Goal: Check status: Check status

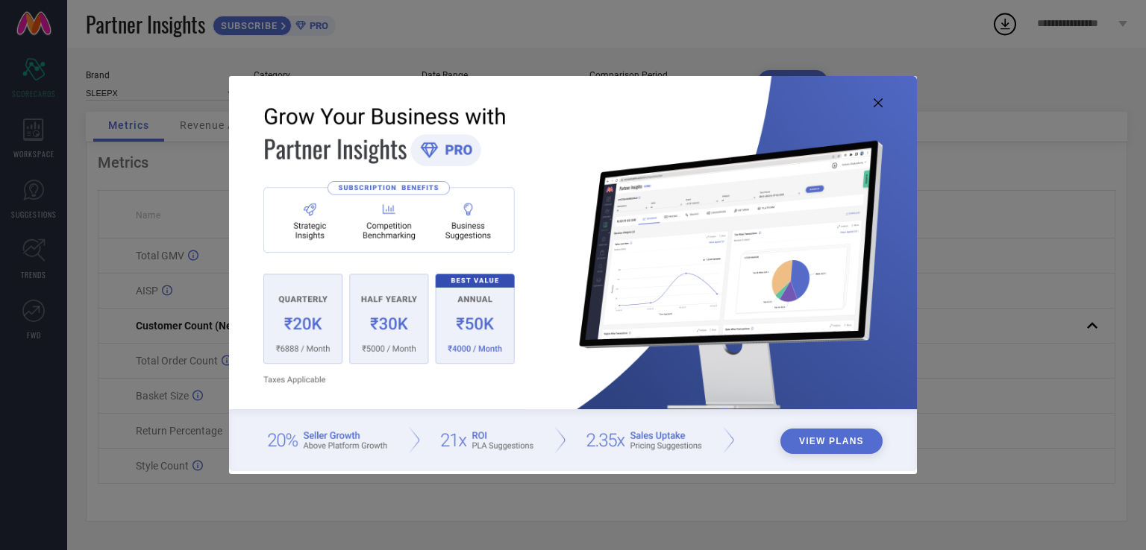
click at [880, 99] on icon at bounding box center [877, 102] width 9 height 9
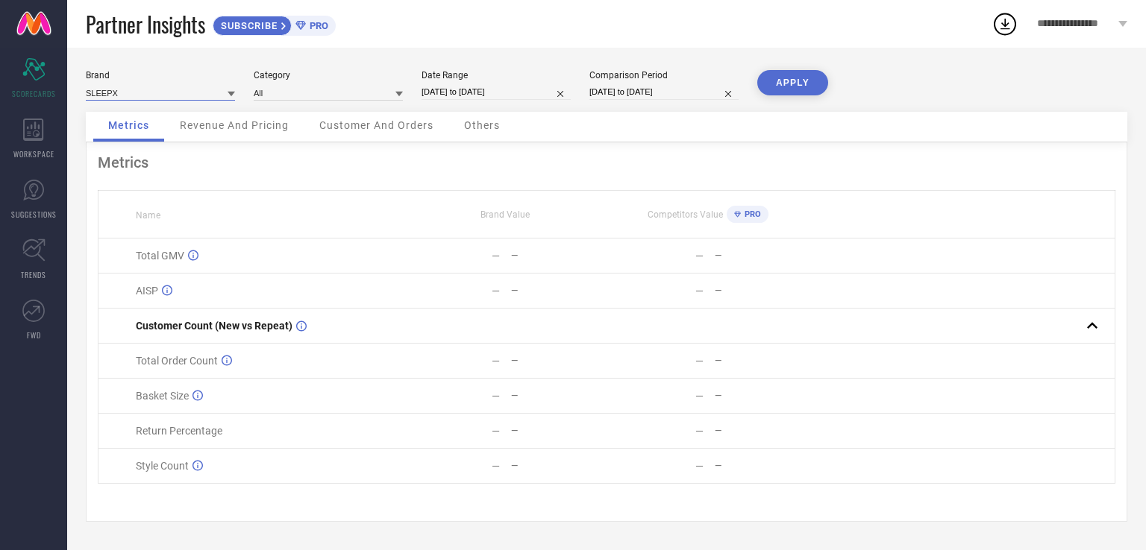
click at [113, 94] on input at bounding box center [160, 93] width 149 height 16
click at [298, 92] on input at bounding box center [328, 93] width 149 height 16
click at [297, 119] on div "All" at bounding box center [328, 113] width 149 height 25
click at [492, 87] on input "[DATE] to [DATE]" at bounding box center [495, 92] width 149 height 16
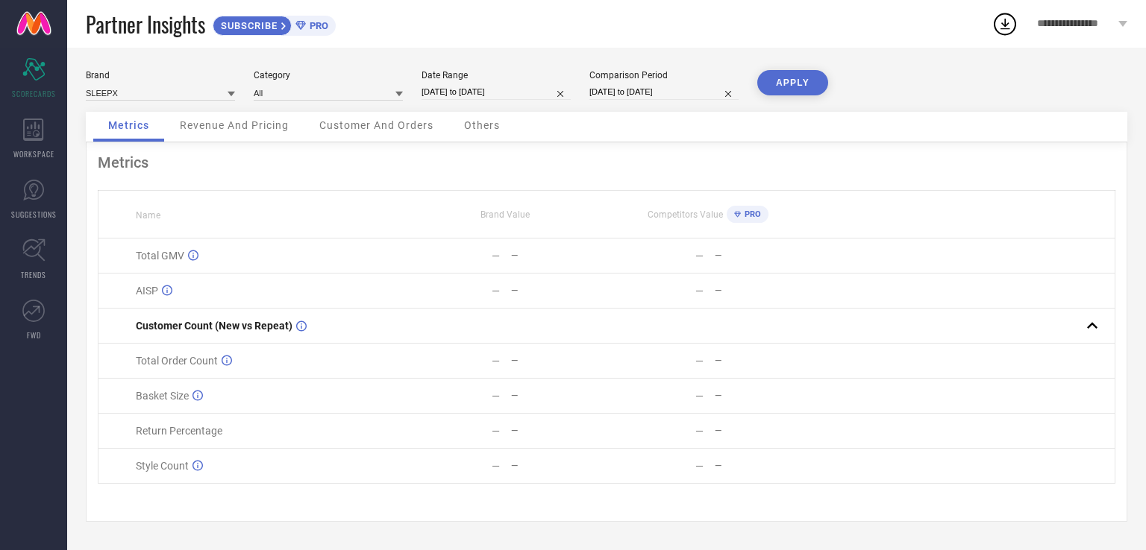
select select "7"
select select "2025"
select select "8"
select select "2025"
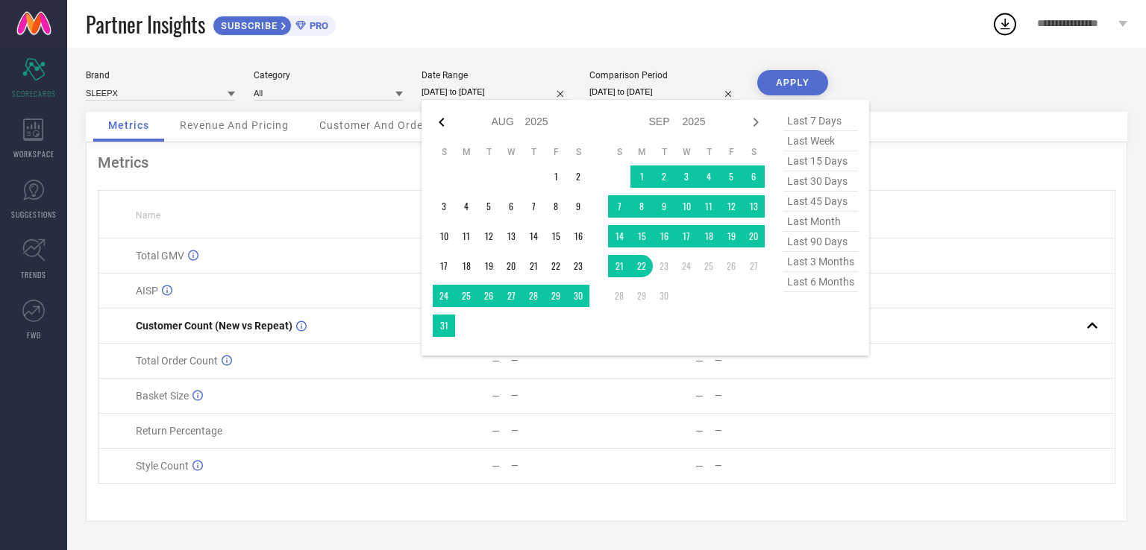
click at [438, 119] on icon at bounding box center [442, 122] width 18 height 18
select select "6"
select select "2025"
select select "7"
select select "2025"
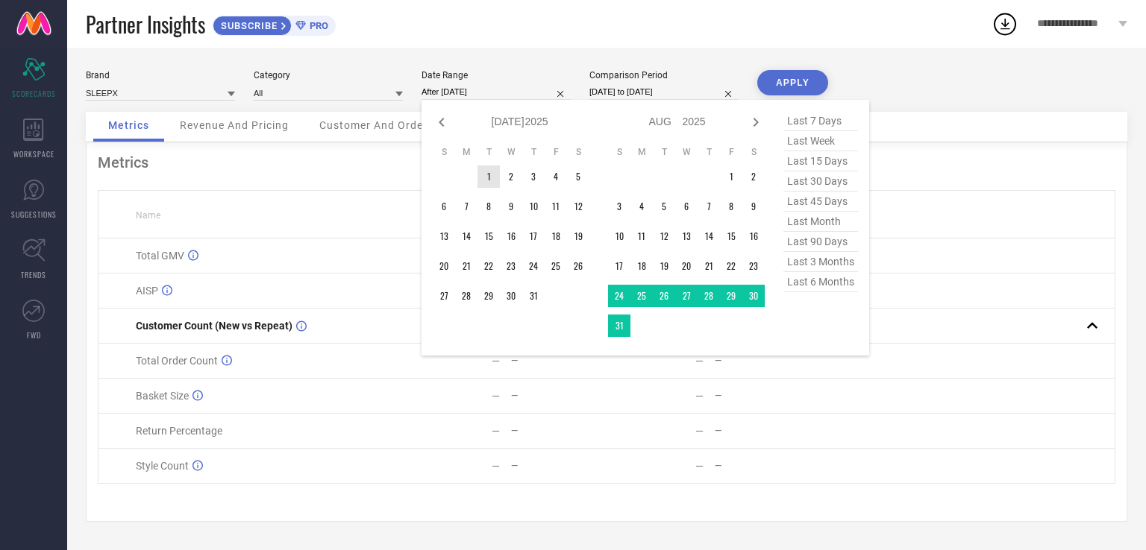
click at [487, 178] on td "1" at bounding box center [488, 177] width 22 height 22
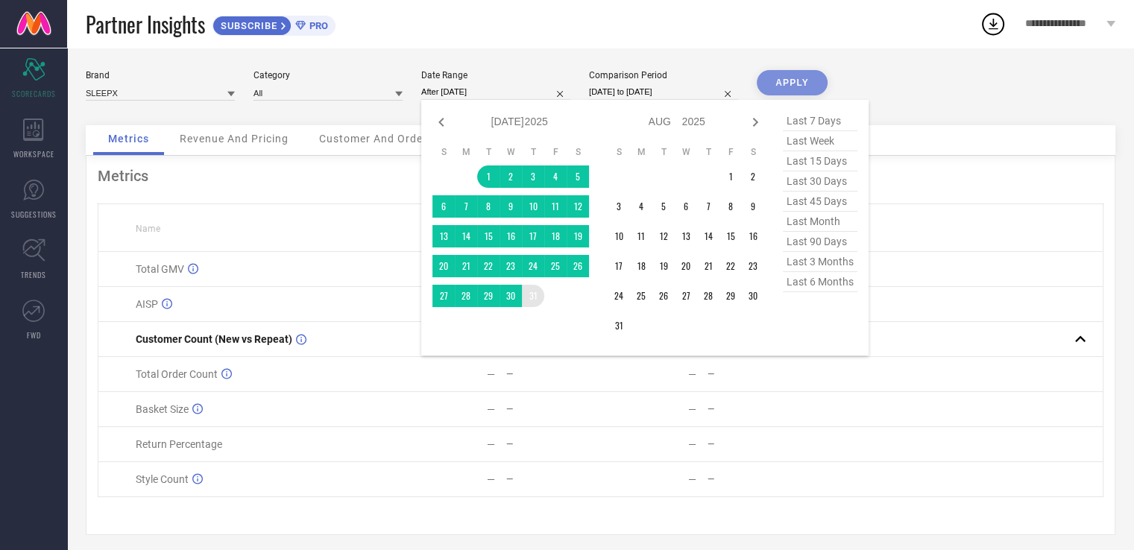
type input "[DATE] to [DATE]"
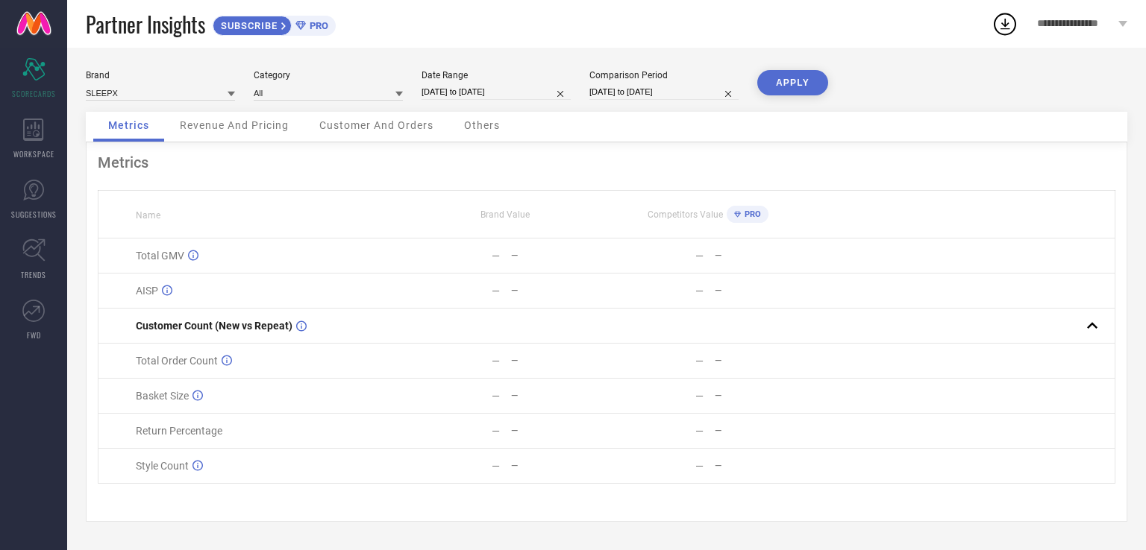
click at [766, 85] on button "APPLY" at bounding box center [792, 82] width 71 height 25
